Goal: Transaction & Acquisition: Purchase product/service

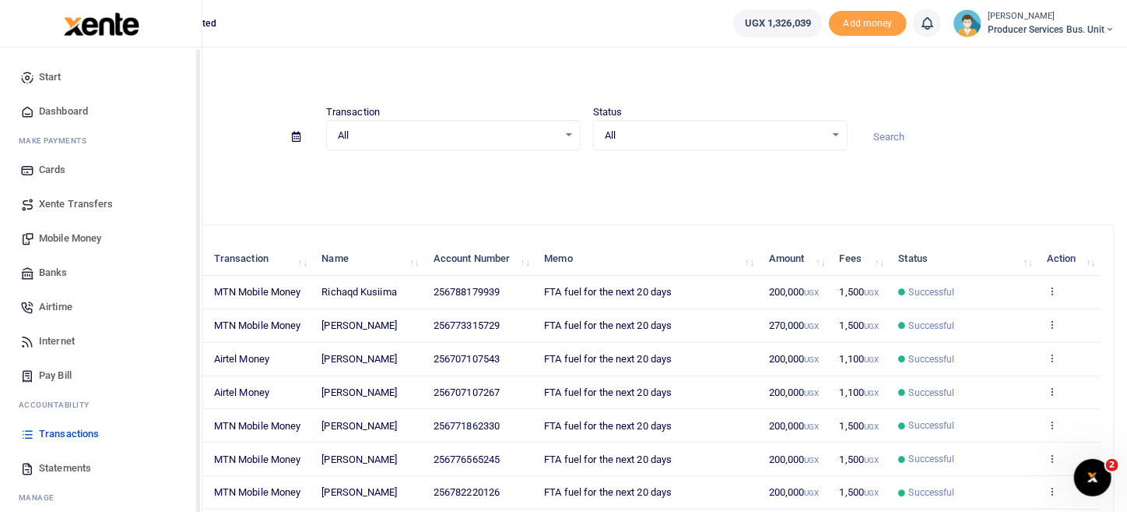
click at [58, 429] on span "Transactions" at bounding box center [69, 434] width 60 height 16
click at [69, 235] on span "Mobile Money" at bounding box center [70, 238] width 62 height 16
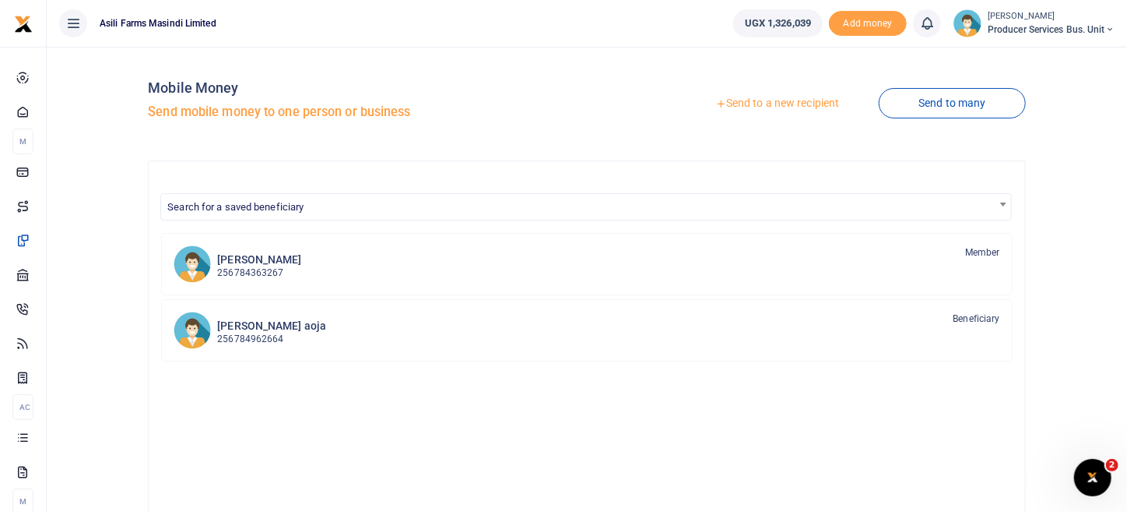
click at [812, 107] on link "Send to a new recipient" at bounding box center [777, 104] width 203 height 28
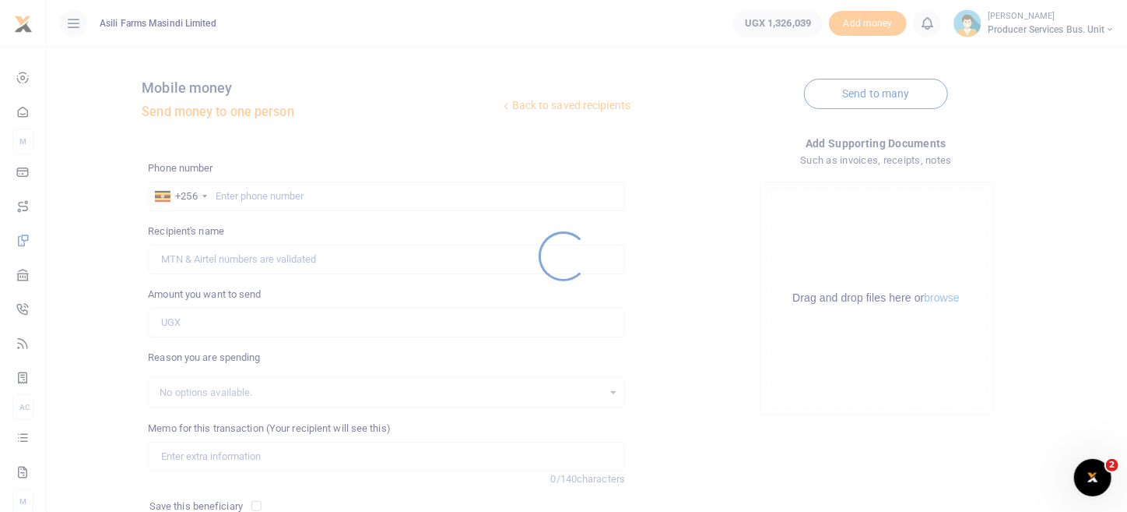
click at [266, 195] on div at bounding box center [563, 256] width 1127 height 512
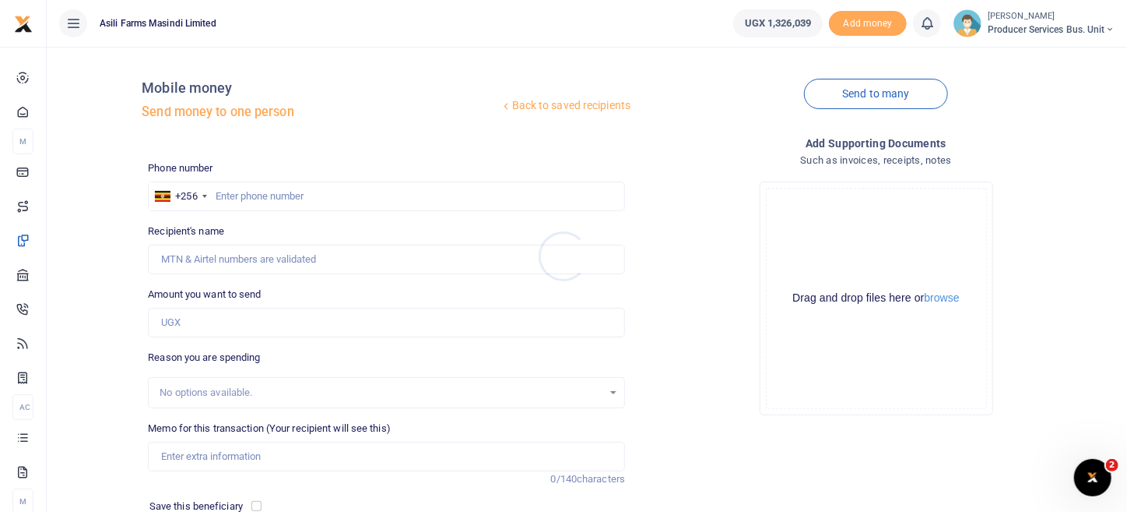
click at [266, 192] on div at bounding box center [563, 256] width 1127 height 512
click at [229, 191] on input "text" at bounding box center [386, 196] width 477 height 30
click at [219, 200] on input "text" at bounding box center [386, 196] width 477 height 30
paste input "774601982"
type input "774601982"
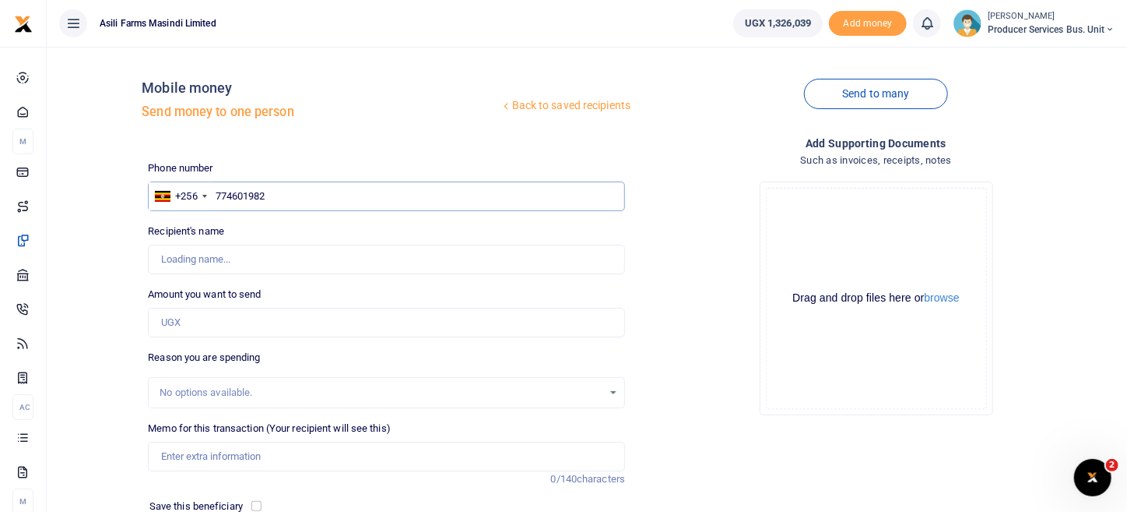
type input "[PERSON_NAME]"
click at [220, 195] on input "774601982" at bounding box center [386, 196] width 477 height 30
click at [217, 197] on input "774601982" at bounding box center [386, 196] width 477 height 30
type input "774601982"
drag, startPoint x: 276, startPoint y: 323, endPoint x: 257, endPoint y: 309, distance: 23.4
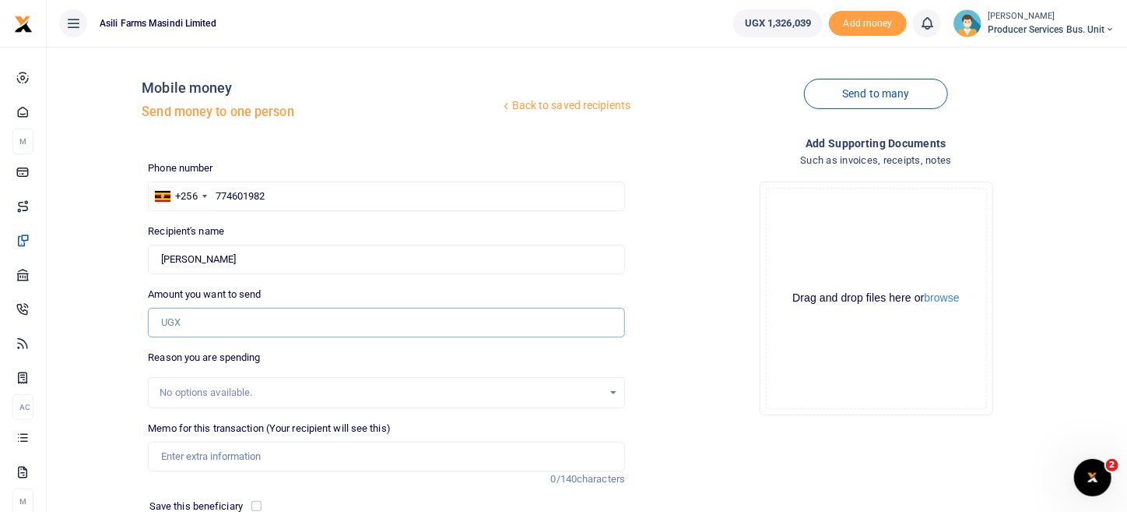
click at [261, 314] on input "Amount you want to send" at bounding box center [386, 323] width 477 height 30
type input "200,000"
click at [641, 261] on div "Drop your files here Drag and drop files here or browse Powered by Uppy" at bounding box center [876, 298] width 477 height 258
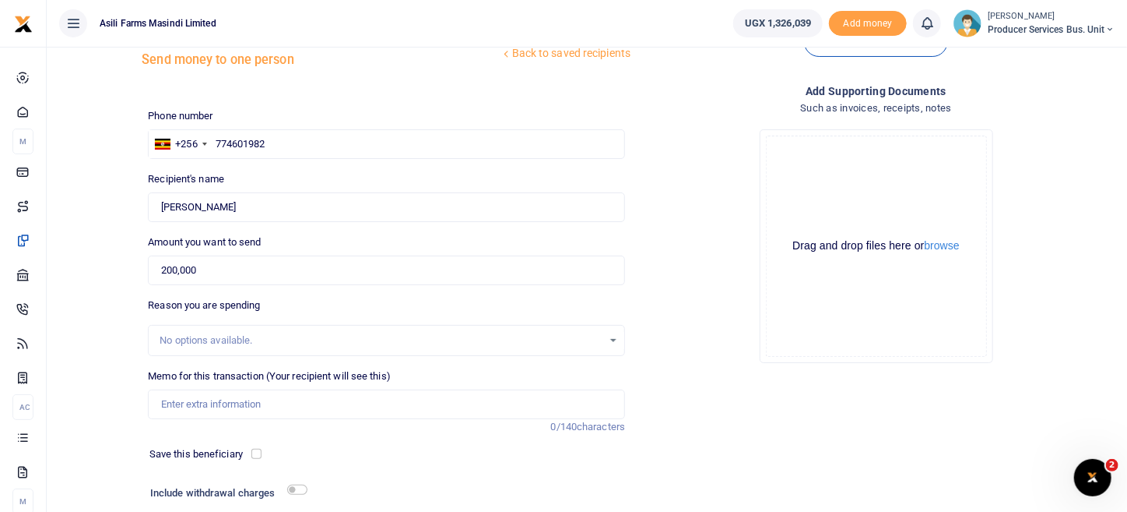
scroll to position [77, 0]
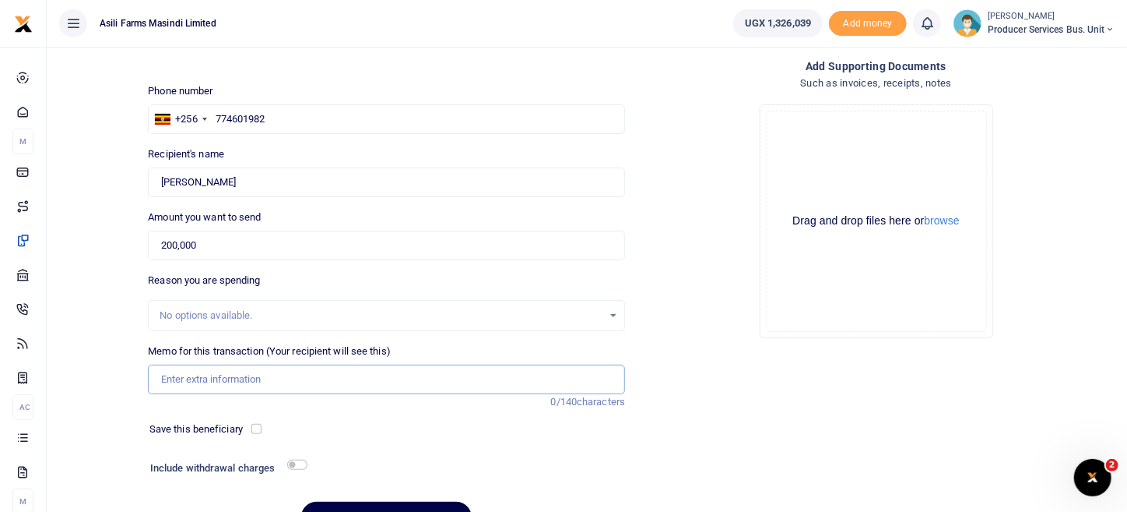
click at [206, 379] on input "Memo for this transaction (Your recipient will see this)" at bounding box center [386, 379] width 477 height 30
click at [659, 351] on div "Add supporting Documents Such as invoices, receipts, notes Drop your files here…" at bounding box center [876, 301] width 490 height 487
click at [204, 374] on input "Memo for this transaction (Your recipient will see this)" at bounding box center [386, 379] width 477 height 30
type input "FTA fuel for the next 20 days"
click at [299, 459] on input "checkbox" at bounding box center [297, 464] width 20 height 10
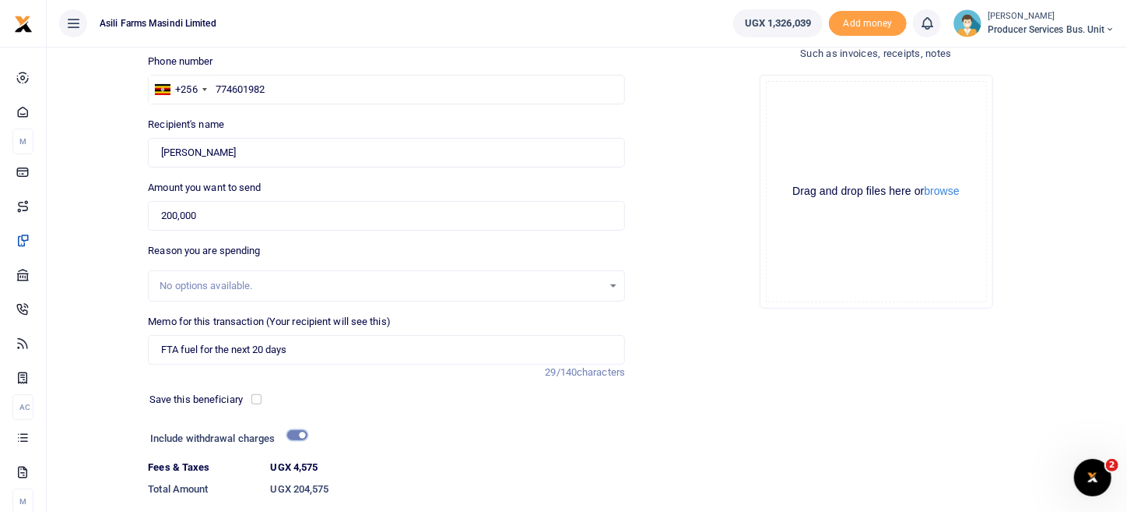
scroll to position [156, 0]
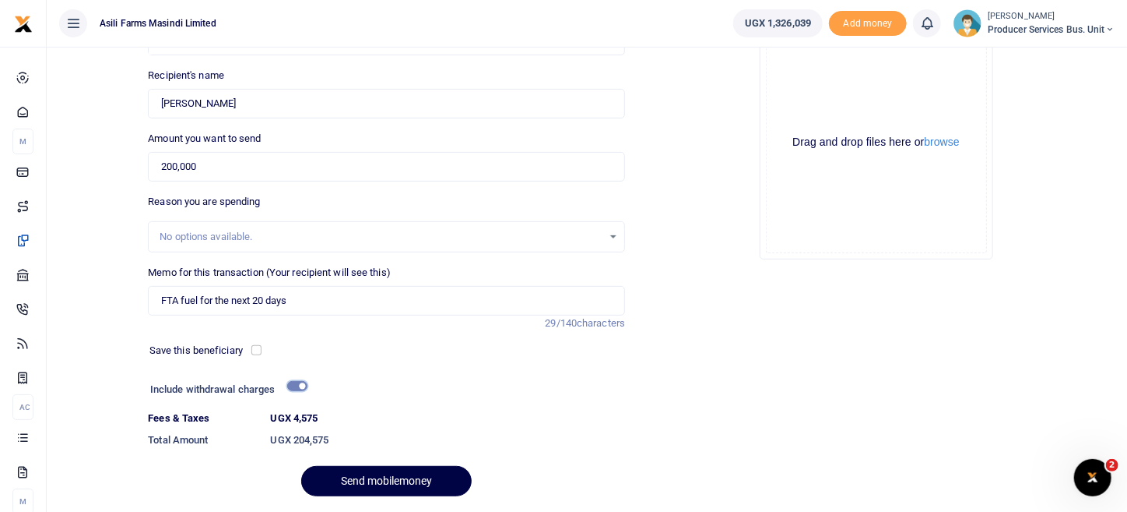
click at [290, 386] on input "checkbox" at bounding box center [297, 386] width 20 height 10
checkbox input "false"
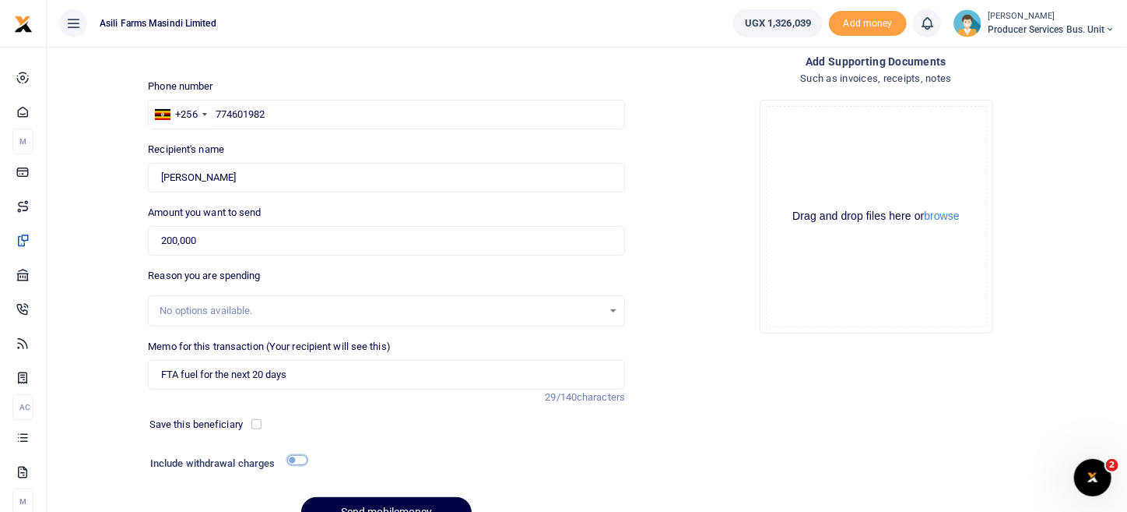
scroll to position [0, 0]
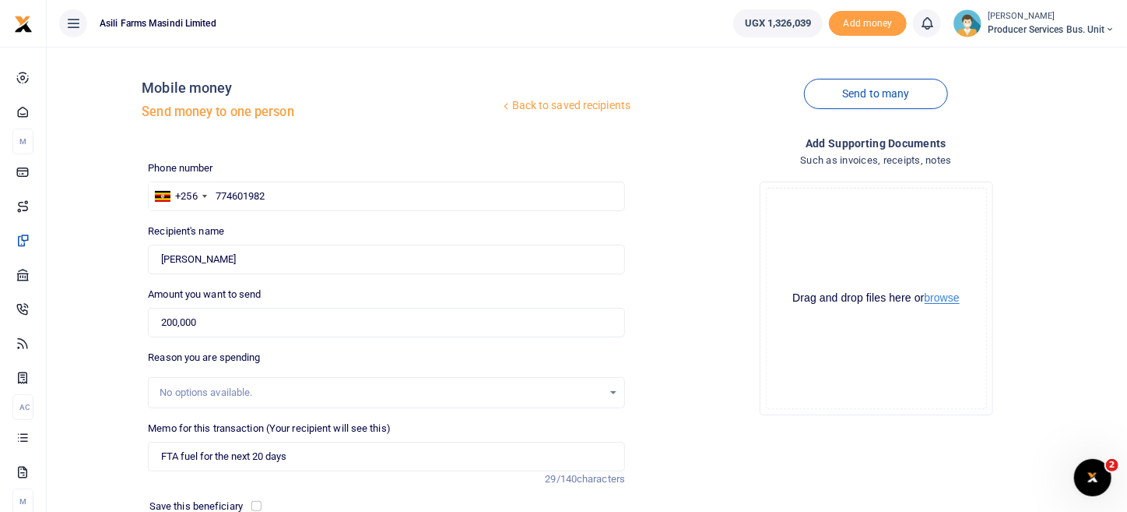
click at [957, 297] on button "browse" at bounding box center [942, 298] width 35 height 12
click at [944, 301] on button "browse" at bounding box center [942, 298] width 35 height 12
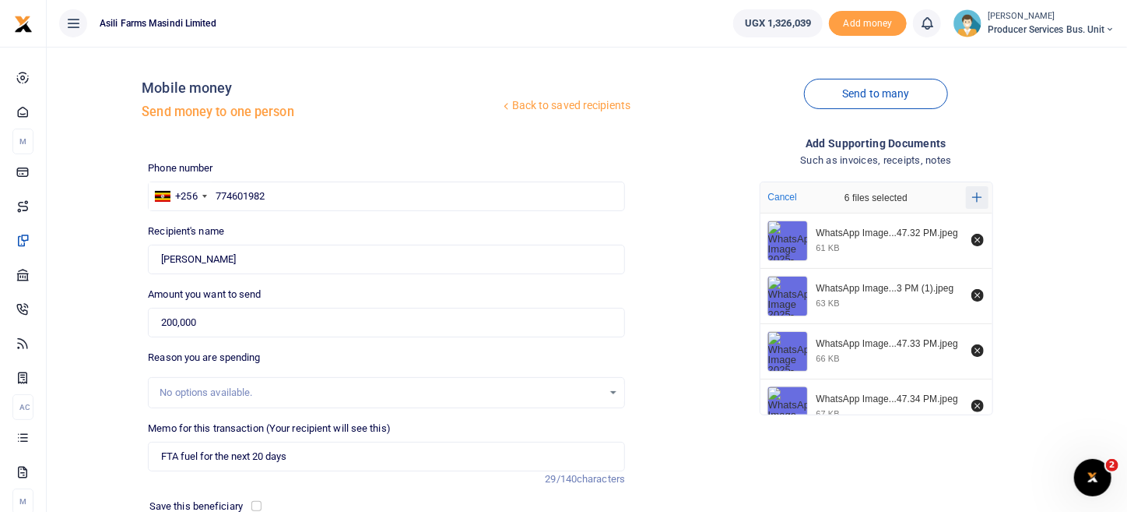
click at [976, 200] on icon "Add more files" at bounding box center [977, 197] width 10 height 10
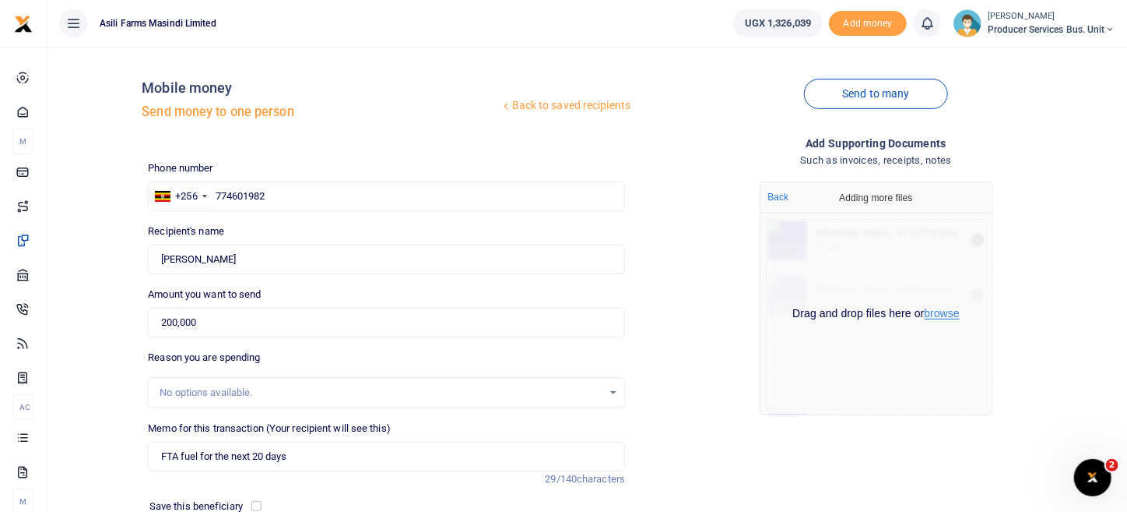
click at [953, 311] on button "browse" at bounding box center [942, 314] width 35 height 12
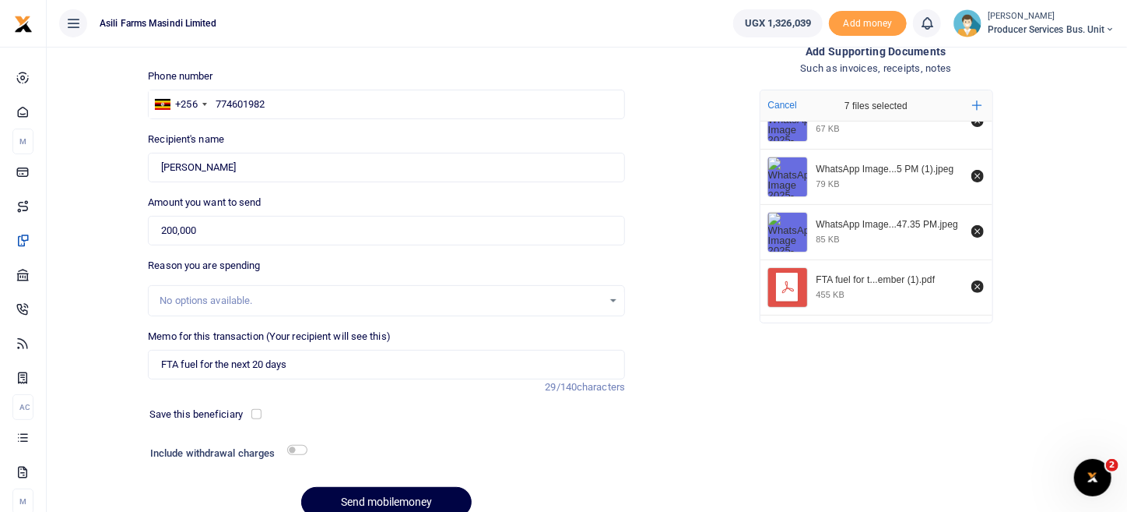
scroll to position [162, 0]
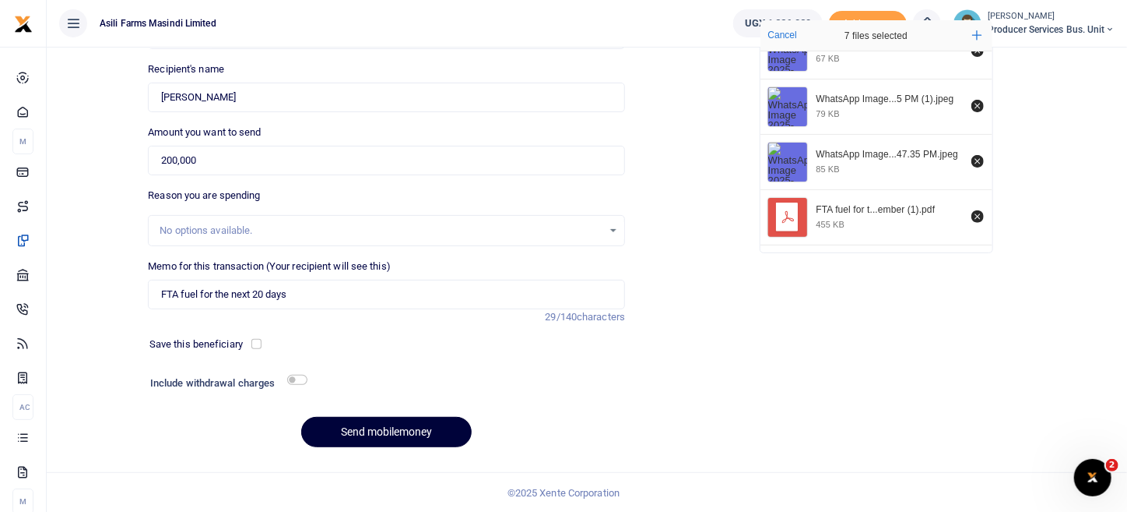
click at [378, 429] on button "Send mobilemoney" at bounding box center [386, 432] width 171 height 30
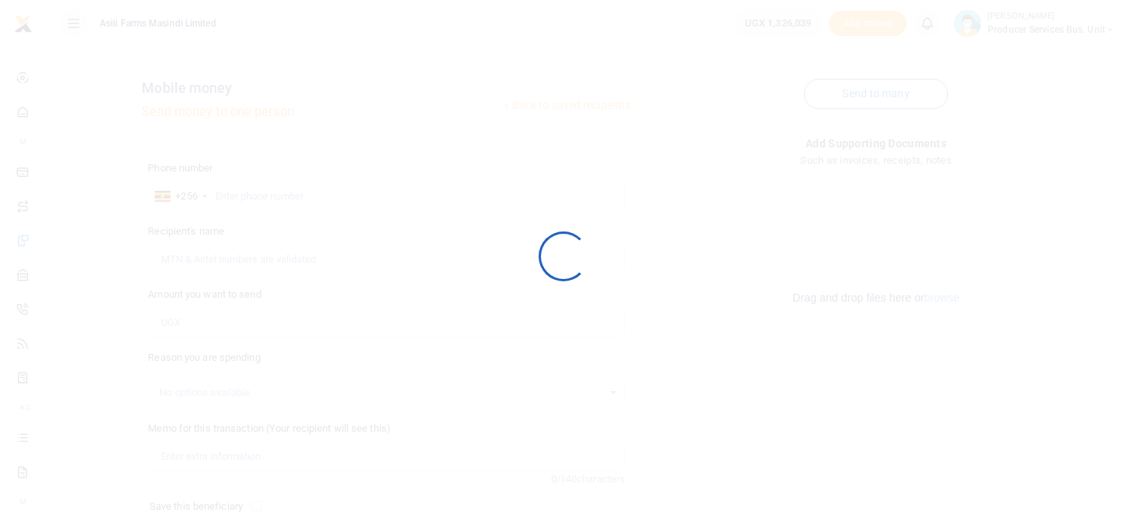
scroll to position [160, 0]
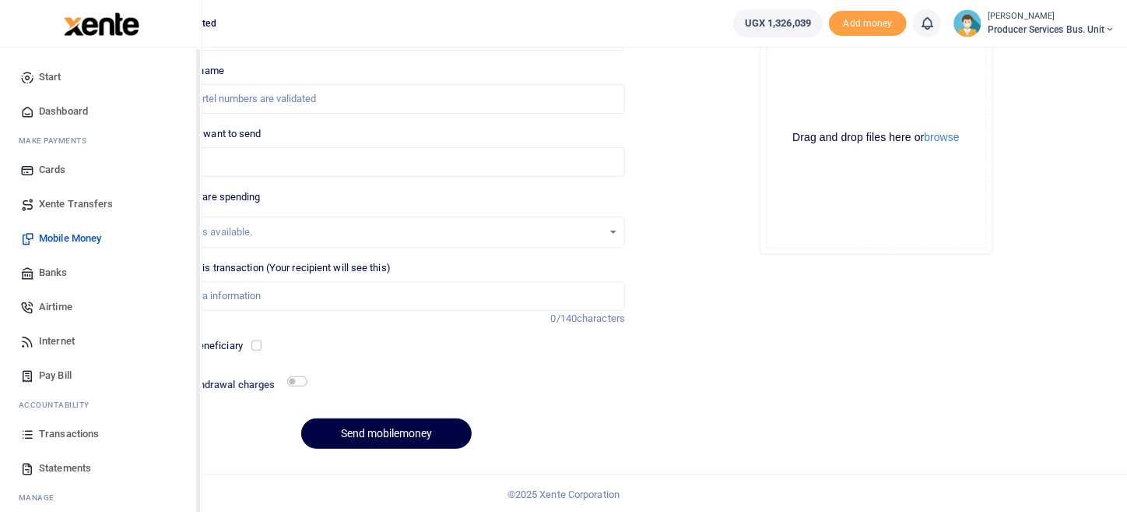
click at [49, 427] on span "Transactions" at bounding box center [69, 434] width 60 height 16
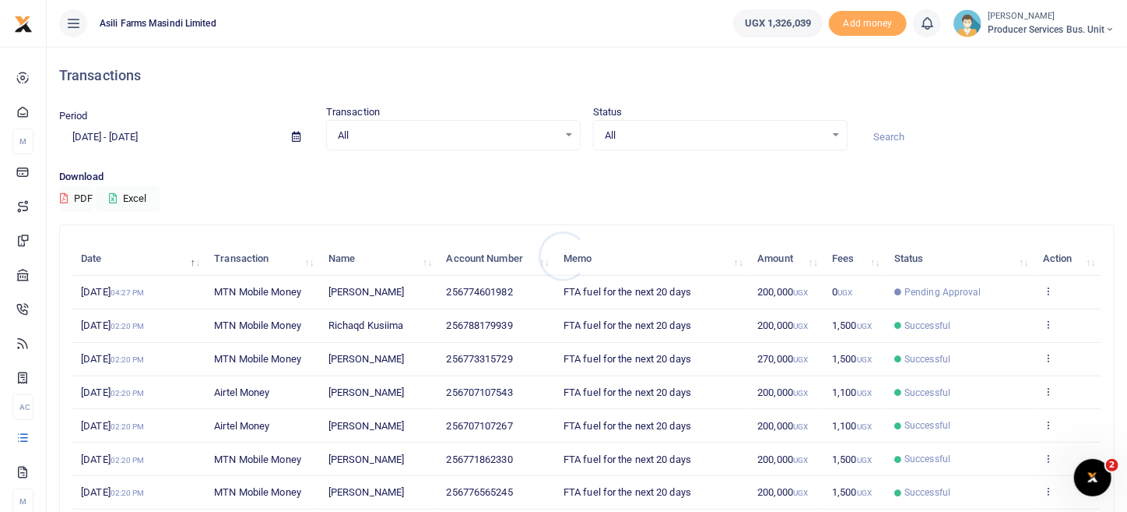
click at [1049, 279] on div at bounding box center [563, 256] width 1127 height 512
click at [1049, 285] on icon at bounding box center [1048, 290] width 10 height 11
click at [997, 319] on link "View details" at bounding box center [991, 316] width 123 height 22
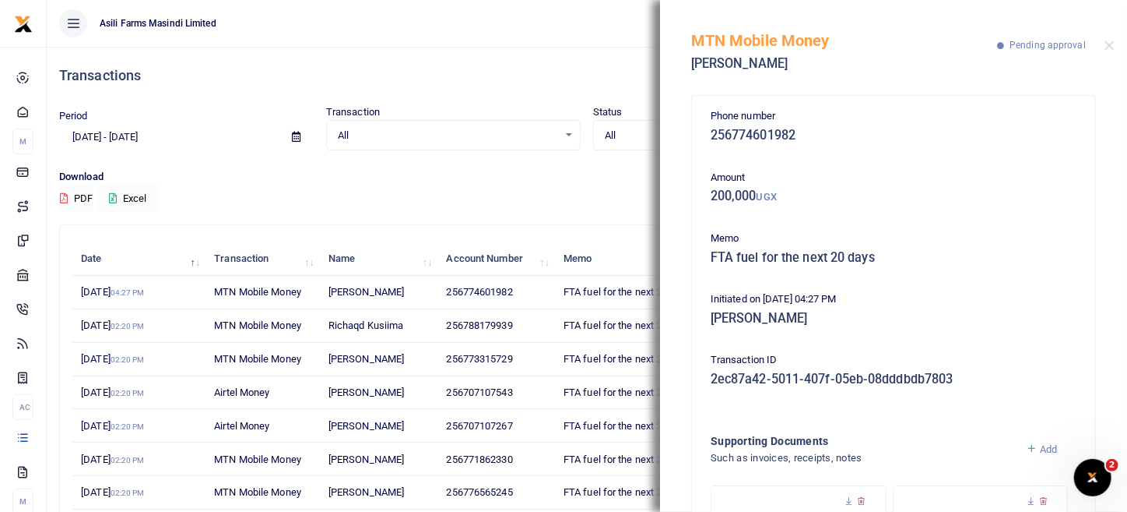
drag, startPoint x: 572, startPoint y: 25, endPoint x: 621, endPoint y: 19, distance: 48.7
click at [573, 24] on ul "Asili Farms Masindi Limited" at bounding box center [384, 23] width 674 height 47
click at [1095, 46] on div "MTN Mobile Money [PERSON_NAME] Pending approval" at bounding box center [893, 43] width 467 height 86
click at [1105, 47] on button "Close" at bounding box center [1110, 45] width 10 height 10
